Goal: Task Accomplishment & Management: Manage account settings

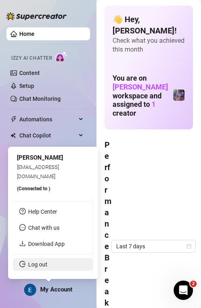
click at [48, 261] on link "Log out" at bounding box center [37, 264] width 19 height 6
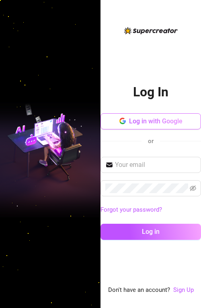
click at [156, 125] on button "Log in with Google" at bounding box center [151, 121] width 101 height 16
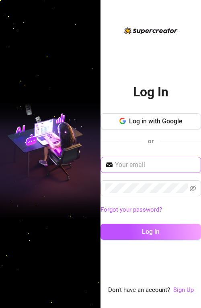
click at [150, 172] on span at bounding box center [151, 165] width 101 height 16
click at [154, 166] on input "text" at bounding box center [155, 165] width 81 height 10
type input "[EMAIL_ADDRESS][DOMAIN_NAME]"
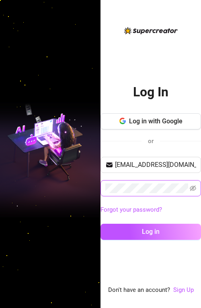
click at [101, 224] on button "Log in" at bounding box center [151, 232] width 101 height 16
